Goal: Information Seeking & Learning: Learn about a topic

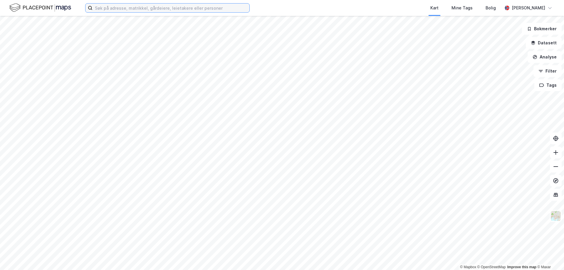
click at [106, 6] on input at bounding box center [170, 8] width 157 height 9
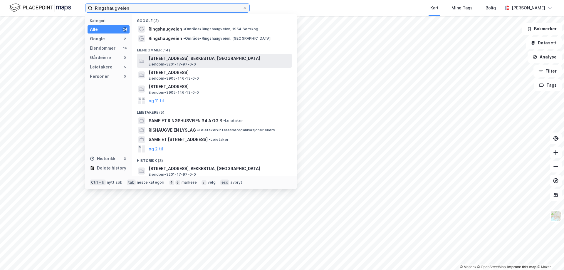
type input "Ringshaugveien"
click at [197, 61] on span "[STREET_ADDRESS], BEKKESTUA, [GEOGRAPHIC_DATA]" at bounding box center [219, 58] width 141 height 7
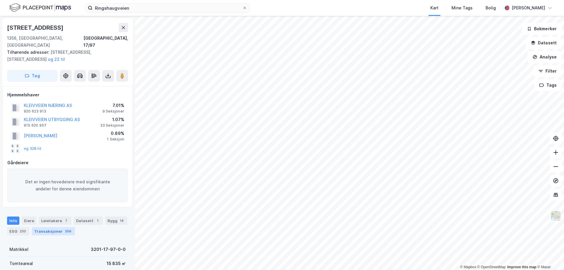
click at [53, 227] on div "Transaksjoner 256" at bounding box center [53, 231] width 43 height 8
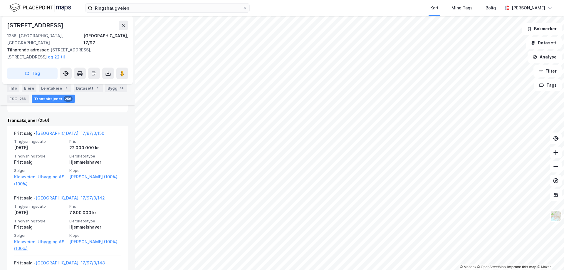
scroll to position [193, 0]
